Goal: Task Accomplishment & Management: Manage account settings

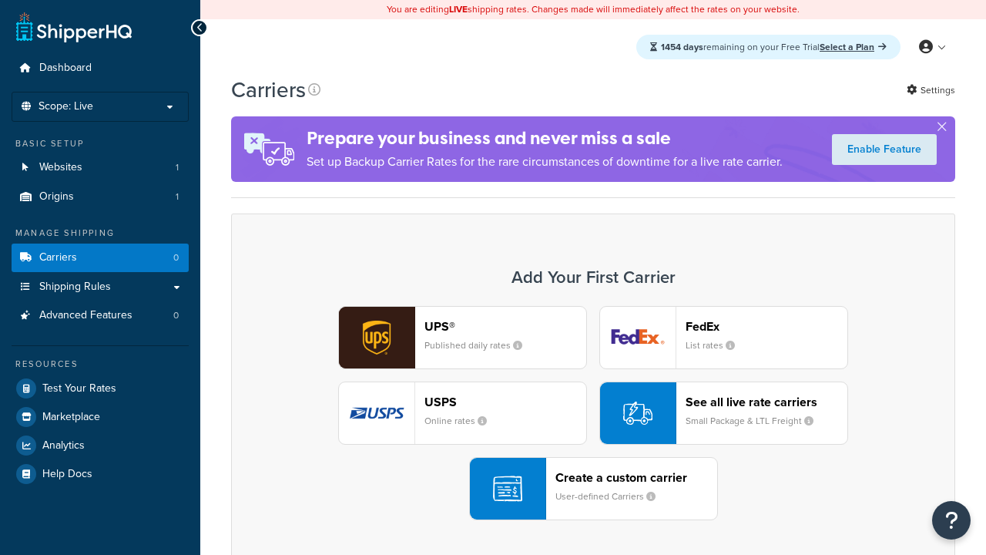
click at [593, 488] on div "Create a custom carrier User-defined Carriers" at bounding box center [637, 488] width 162 height 37
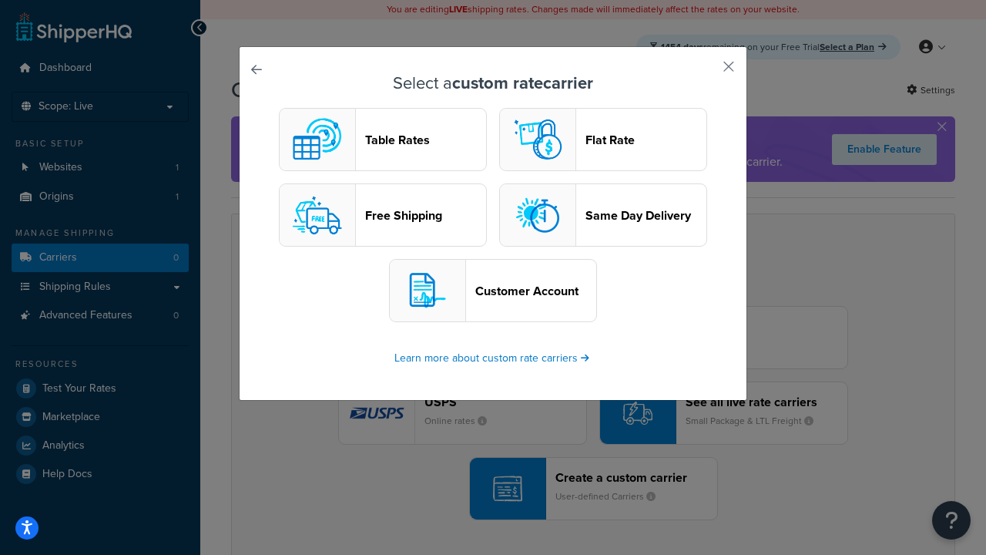
click at [383, 139] on header "Table Rates" at bounding box center [425, 140] width 121 height 15
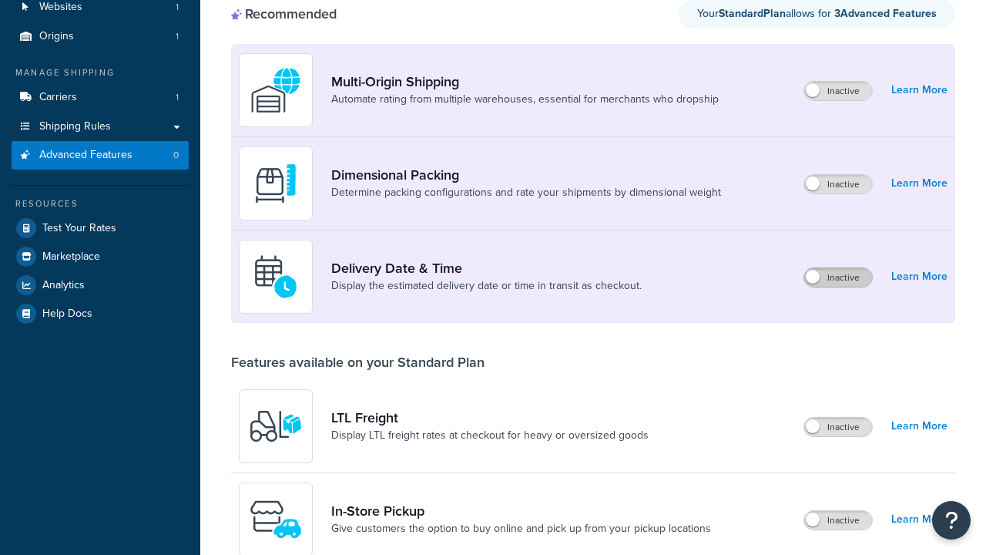
click at [838, 268] on label "Inactive" at bounding box center [838, 277] width 68 height 18
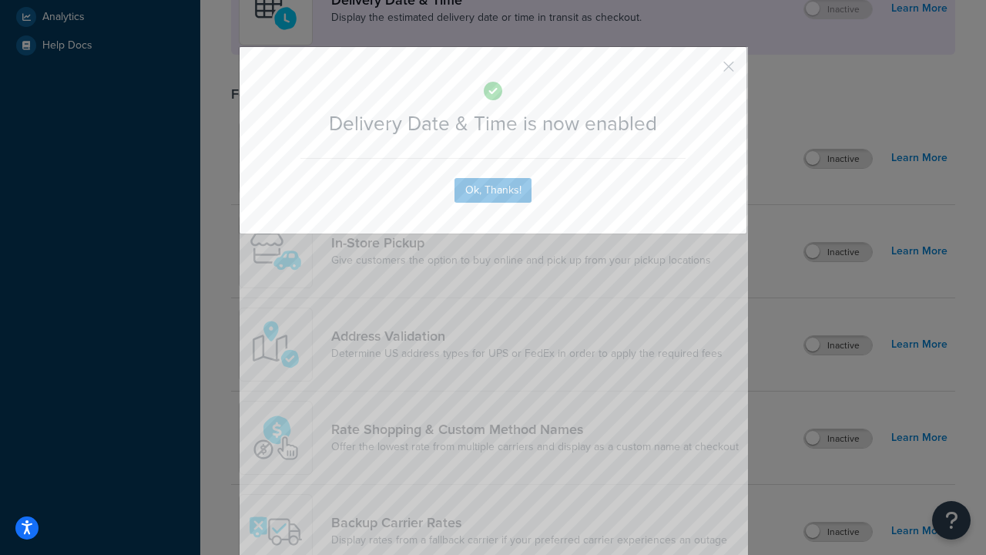
scroll to position [458, 0]
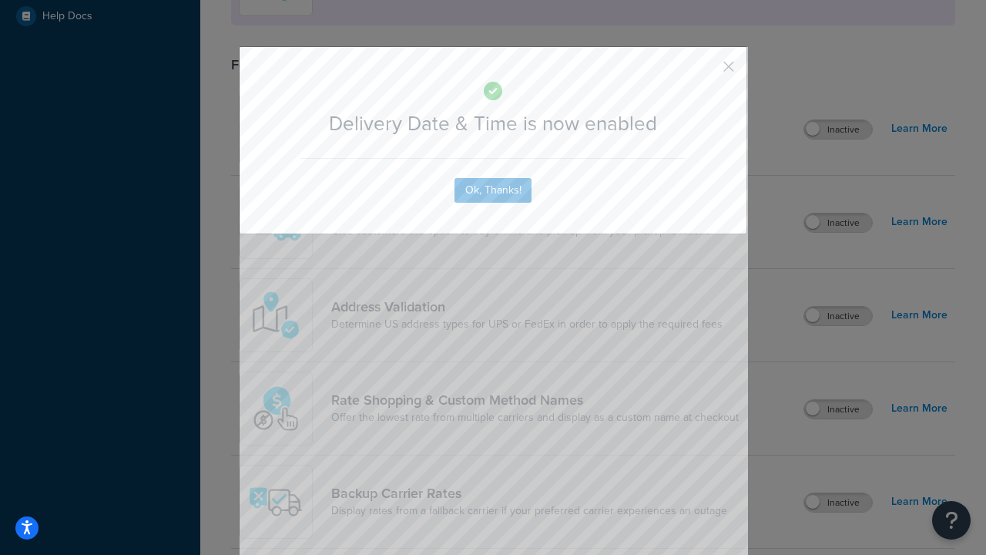
click at [706, 70] on button "button" at bounding box center [706, 72] width 4 height 4
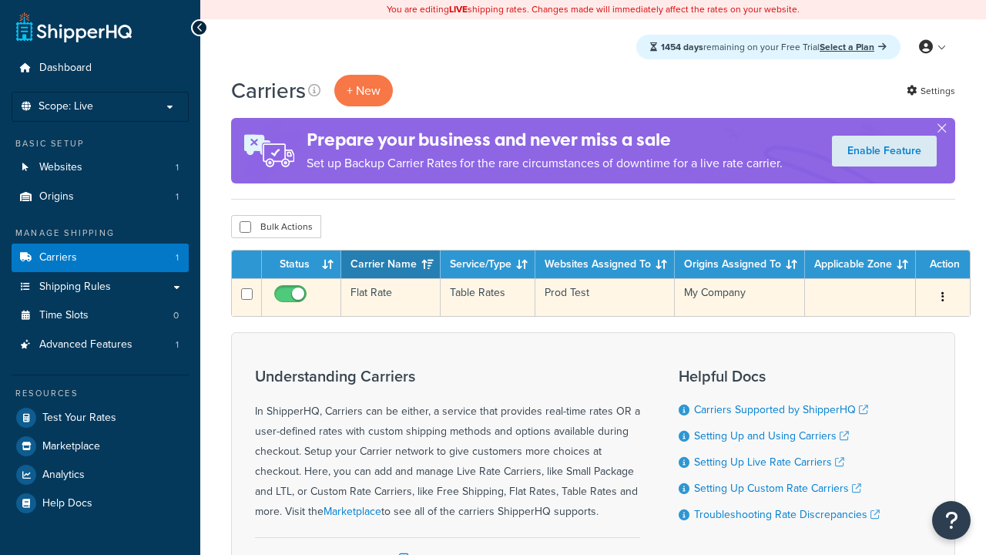
click at [391, 297] on td "Flat Rate" at bounding box center [390, 297] width 99 height 38
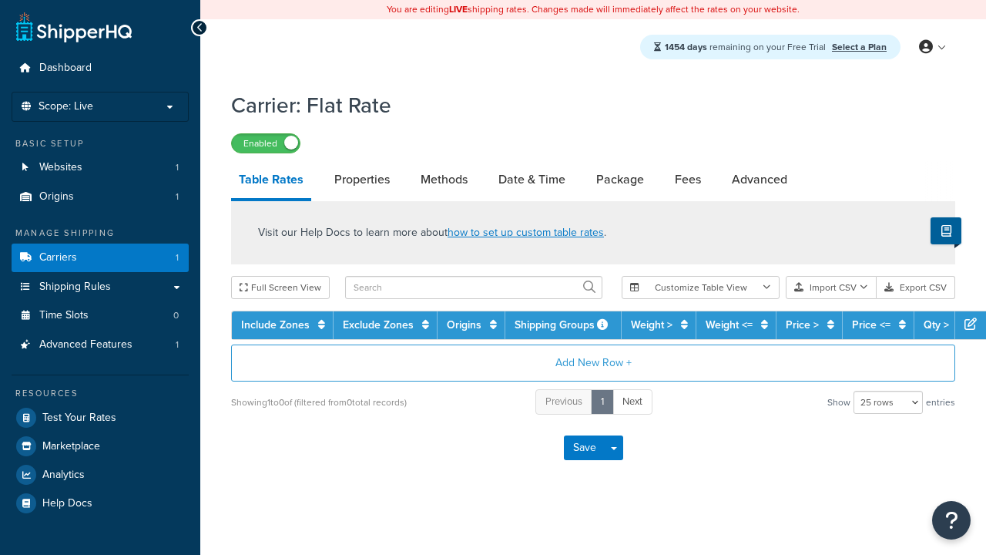
select select "25"
click at [532, 180] on link "Date & Time" at bounding box center [532, 179] width 82 height 37
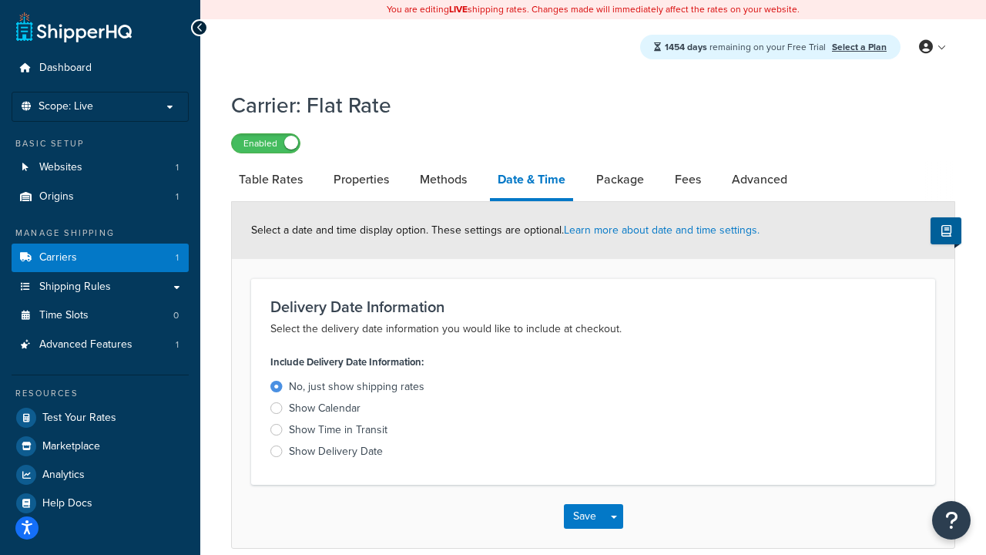
click at [336, 454] on div "Show Delivery Date" at bounding box center [336, 451] width 94 height 15
click at [0, 0] on input "Show Delivery Date" at bounding box center [0, 0] width 0 height 0
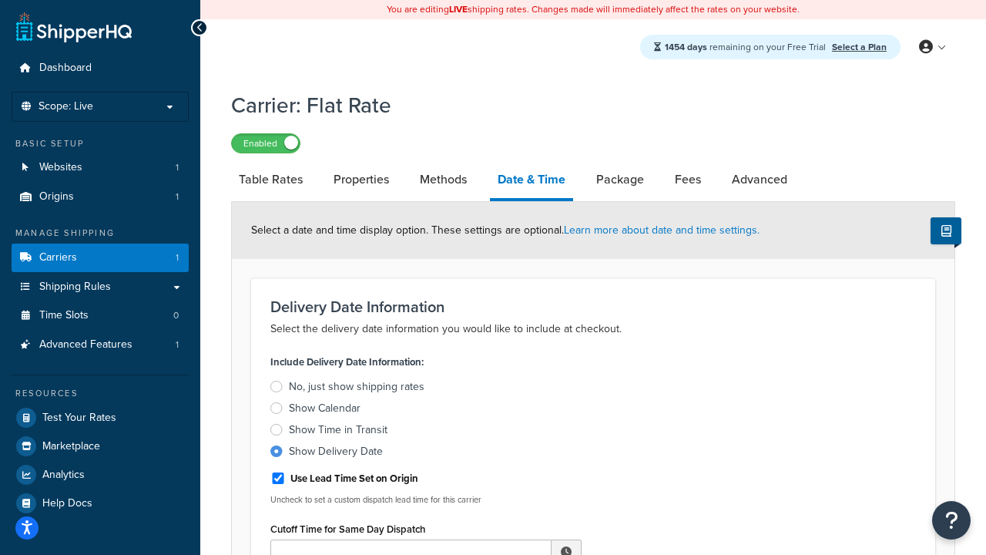
click at [336, 454] on div "Show Delivery Date" at bounding box center [336, 451] width 94 height 15
click at [0, 0] on input "Show Delivery Date" at bounding box center [0, 0] width 0 height 0
type input "11:00 AM"
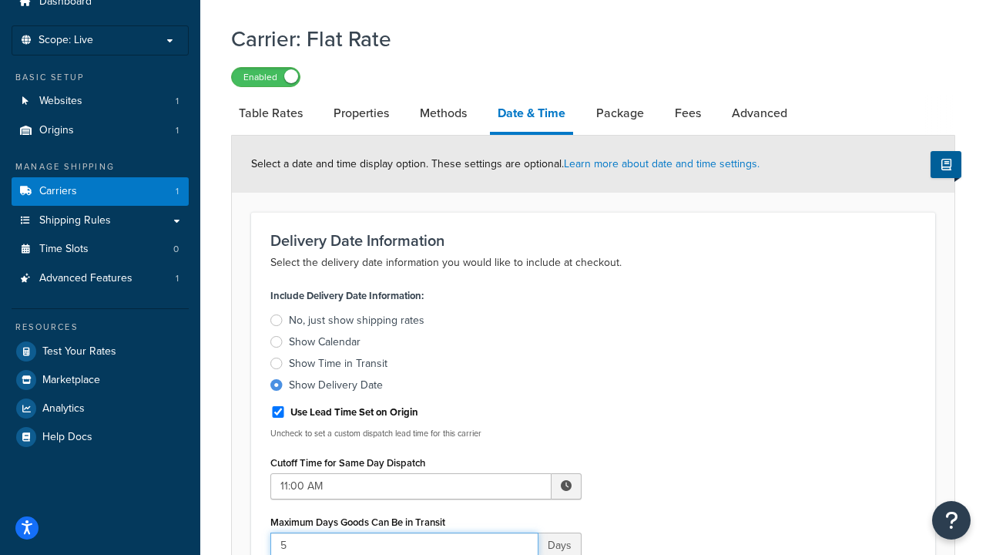
type input "5"
type input "Delivered on:"
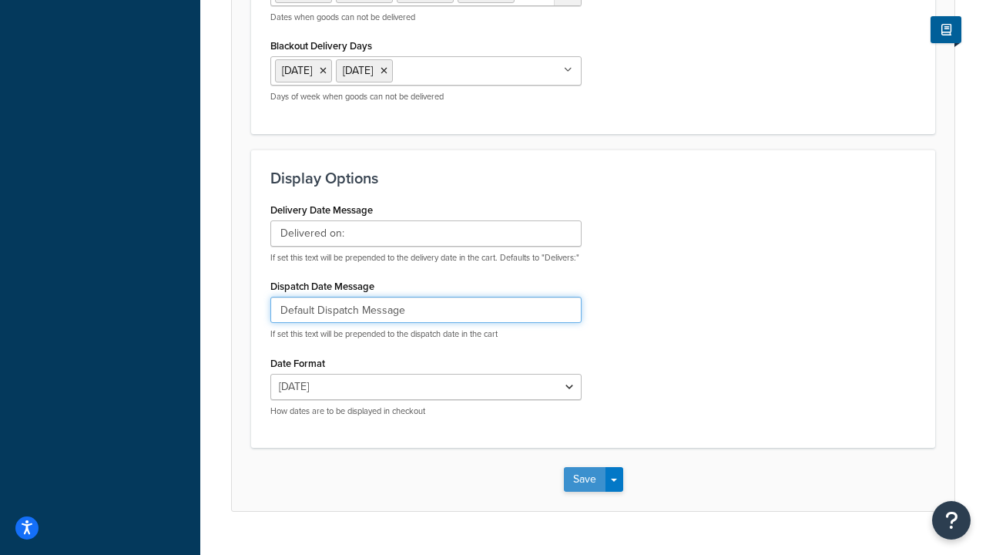
type input "Default Dispatch Message"
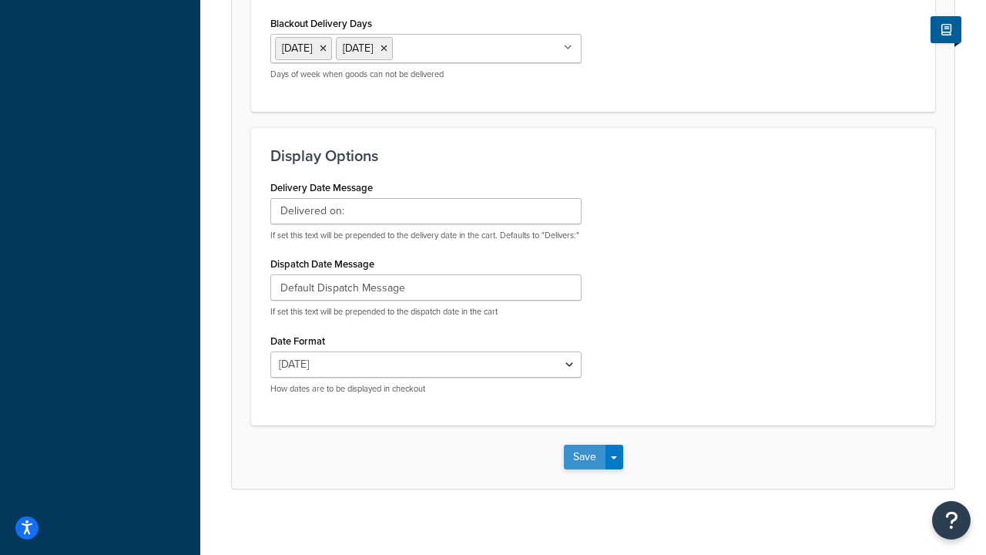
click at [584, 445] on button "Save" at bounding box center [585, 457] width 42 height 25
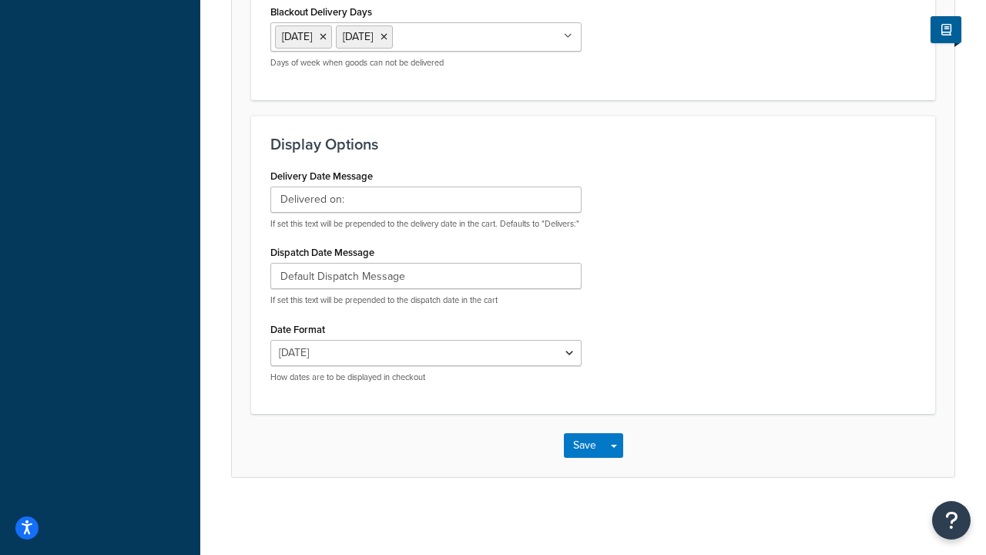
scroll to position [0, 0]
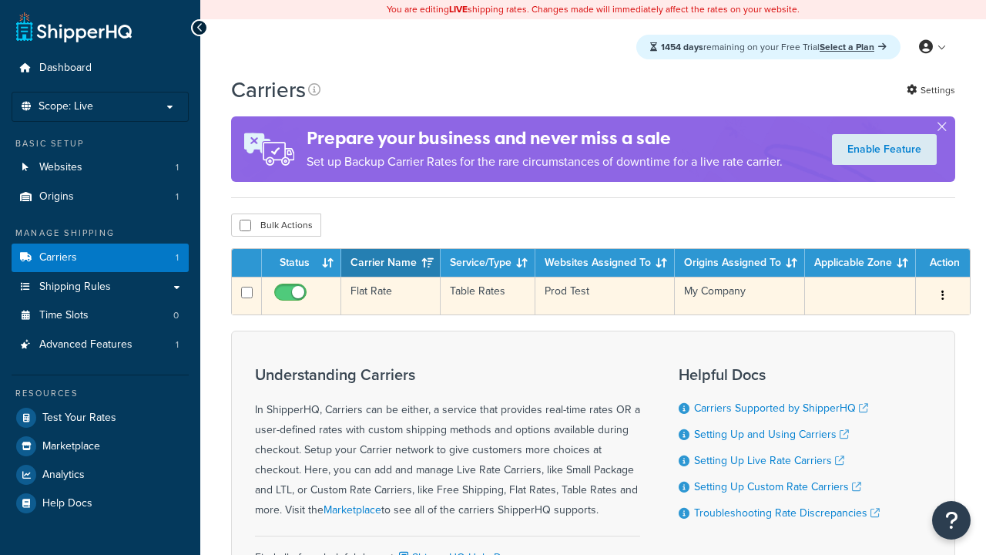
click at [391, 296] on td "Flat Rate" at bounding box center [390, 296] width 99 height 38
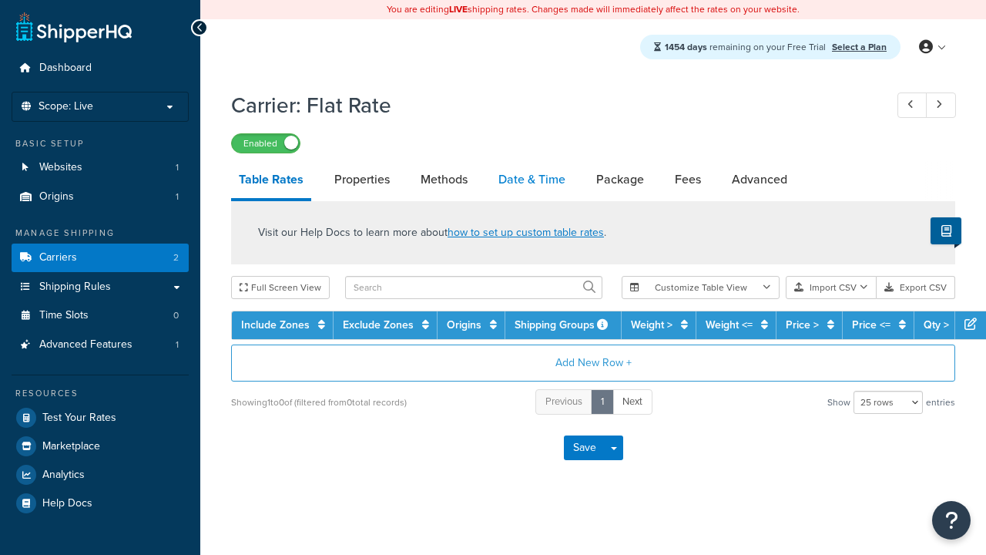
click at [532, 180] on link "Date & Time" at bounding box center [532, 179] width 82 height 37
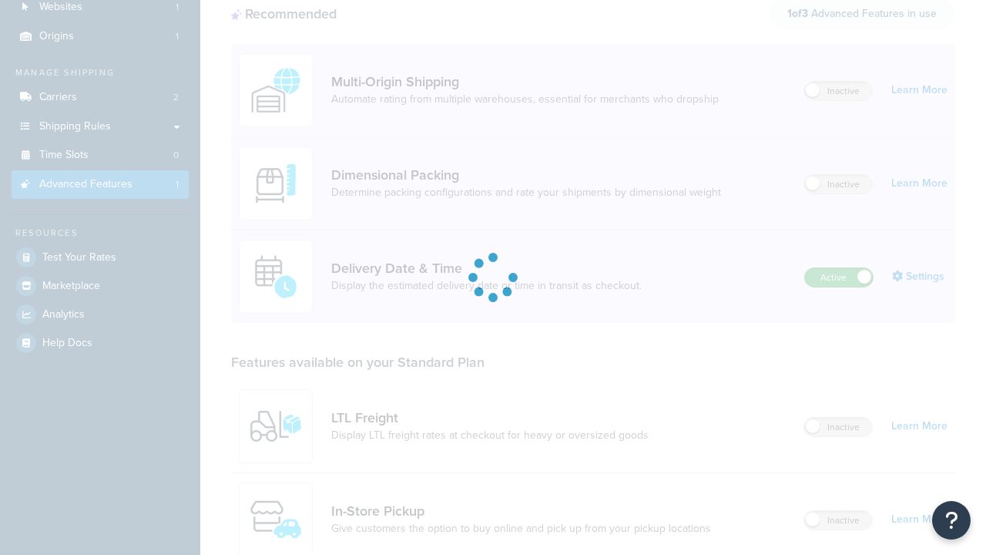
click at [839, 268] on label "Active" at bounding box center [839, 277] width 68 height 18
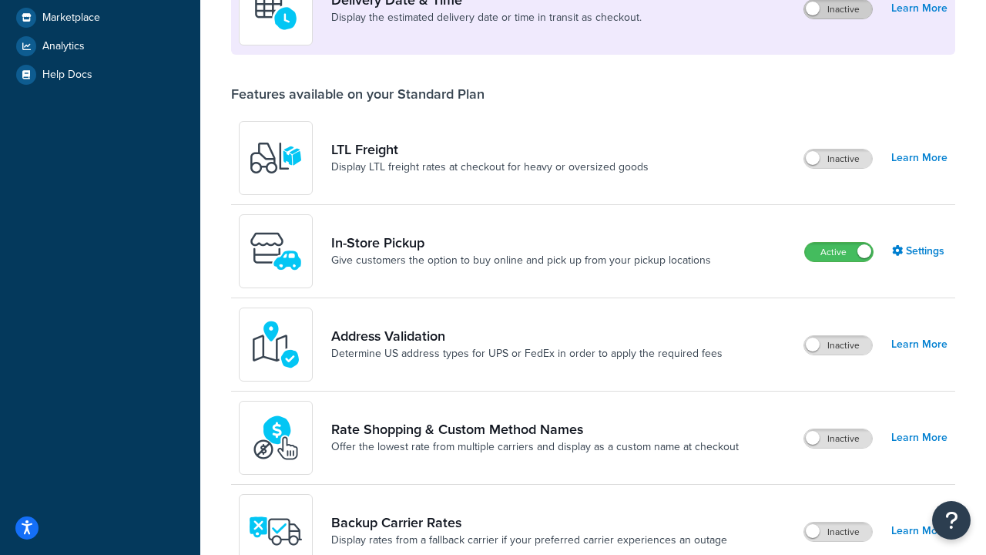
scroll to position [399, 0]
